Goal: Information Seeking & Learning: Learn about a topic

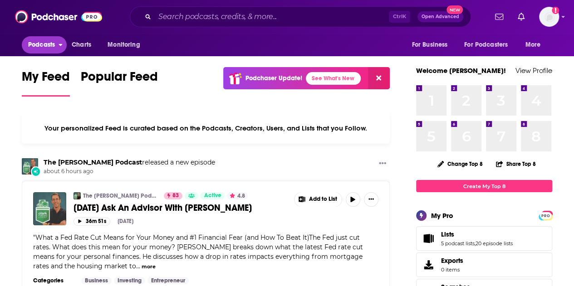
click at [50, 46] on span "Podcasts" at bounding box center [41, 45] width 27 height 13
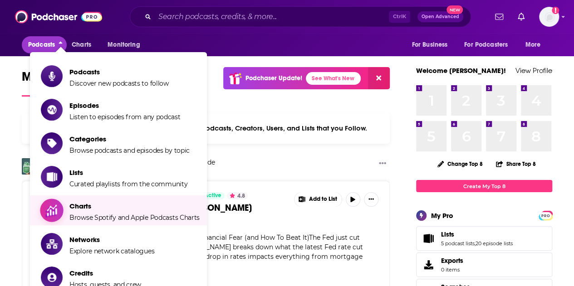
click at [114, 214] on span "Browse Spotify and Apple Podcasts Charts" at bounding box center [134, 218] width 130 height 8
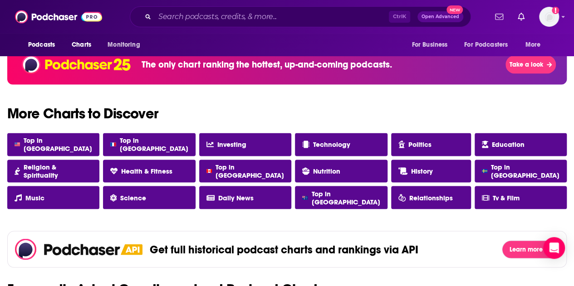
scroll to position [771, 0]
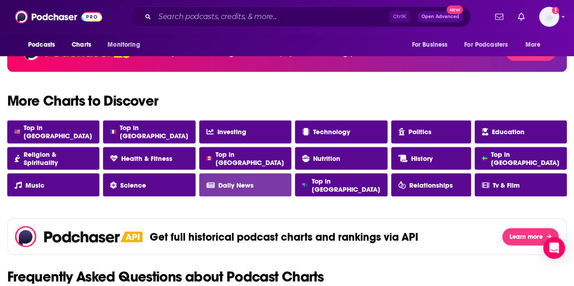
click at [241, 185] on span "Daily News" at bounding box center [235, 185] width 35 height 8
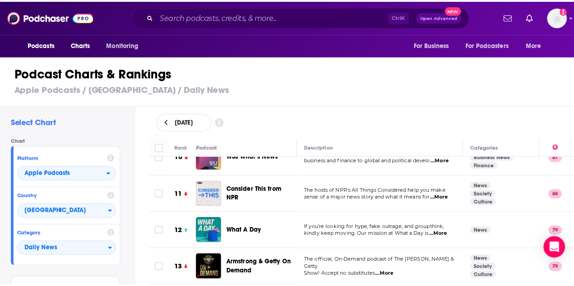
scroll to position [363, 0]
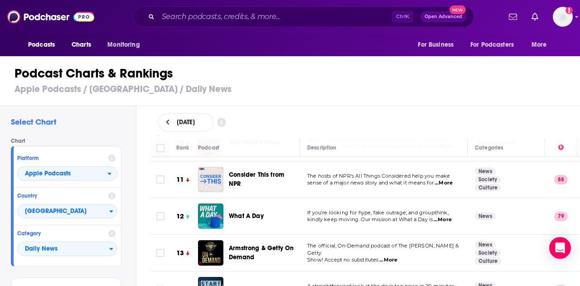
click at [450, 218] on span "...More" at bounding box center [443, 219] width 18 height 7
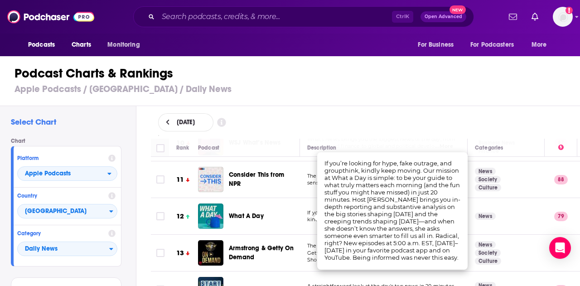
click at [251, 215] on span "What A Day" at bounding box center [246, 216] width 35 height 8
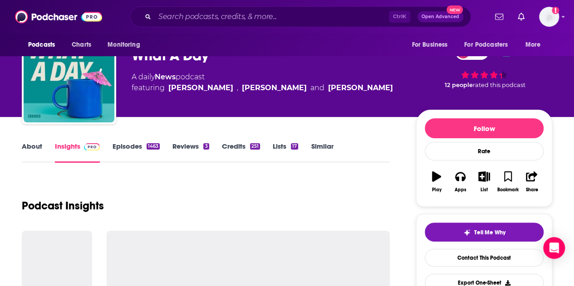
scroll to position [45, 0]
